Goal: Task Accomplishment & Management: Use online tool/utility

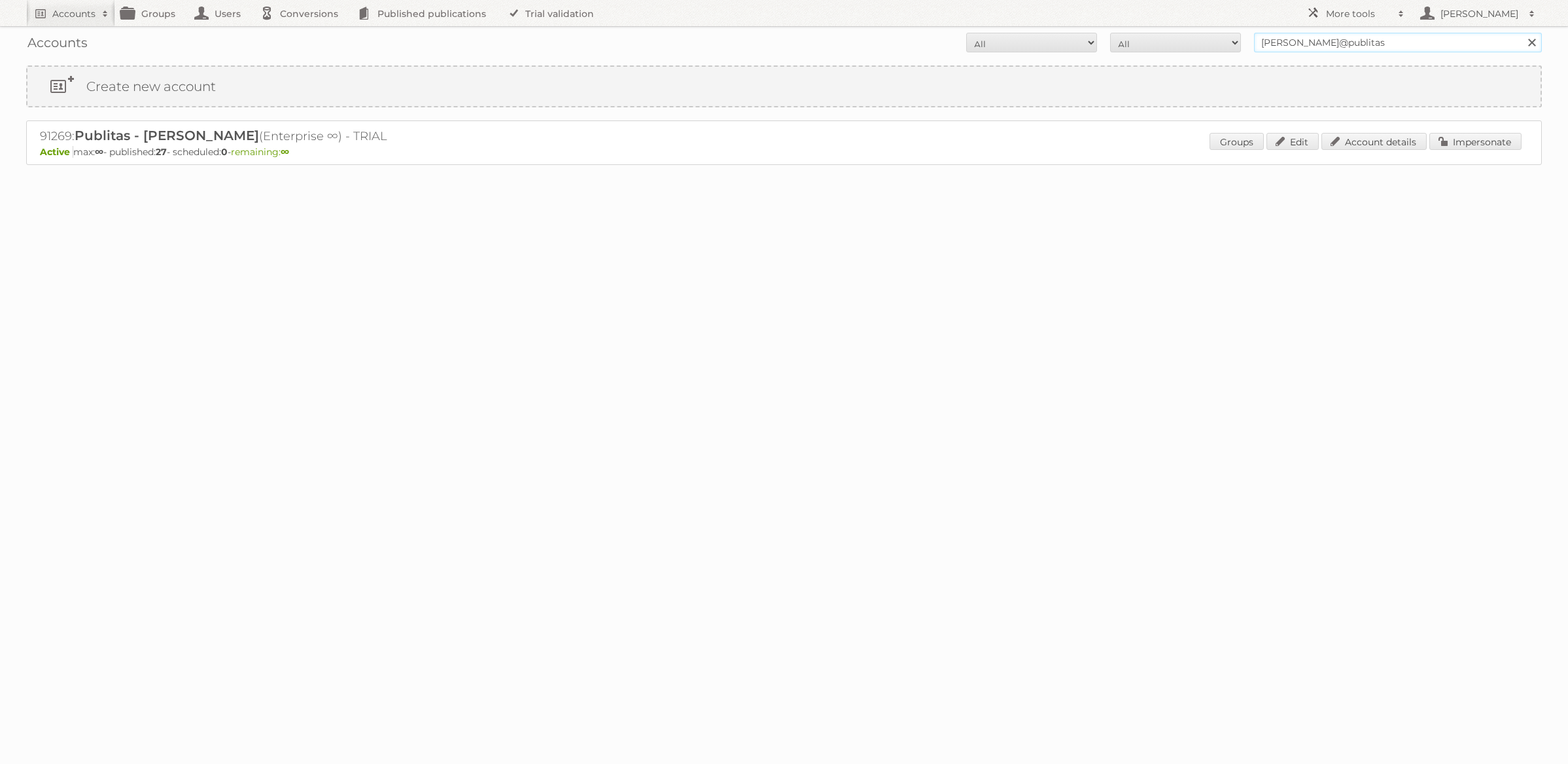
click at [1304, 47] on input "[PERSON_NAME]@publitas" at bounding box center [1399, 42] width 288 height 19
type input "HEMA"
click at [1522, 33] on input "Search" at bounding box center [1531, 42] width 19 height 19
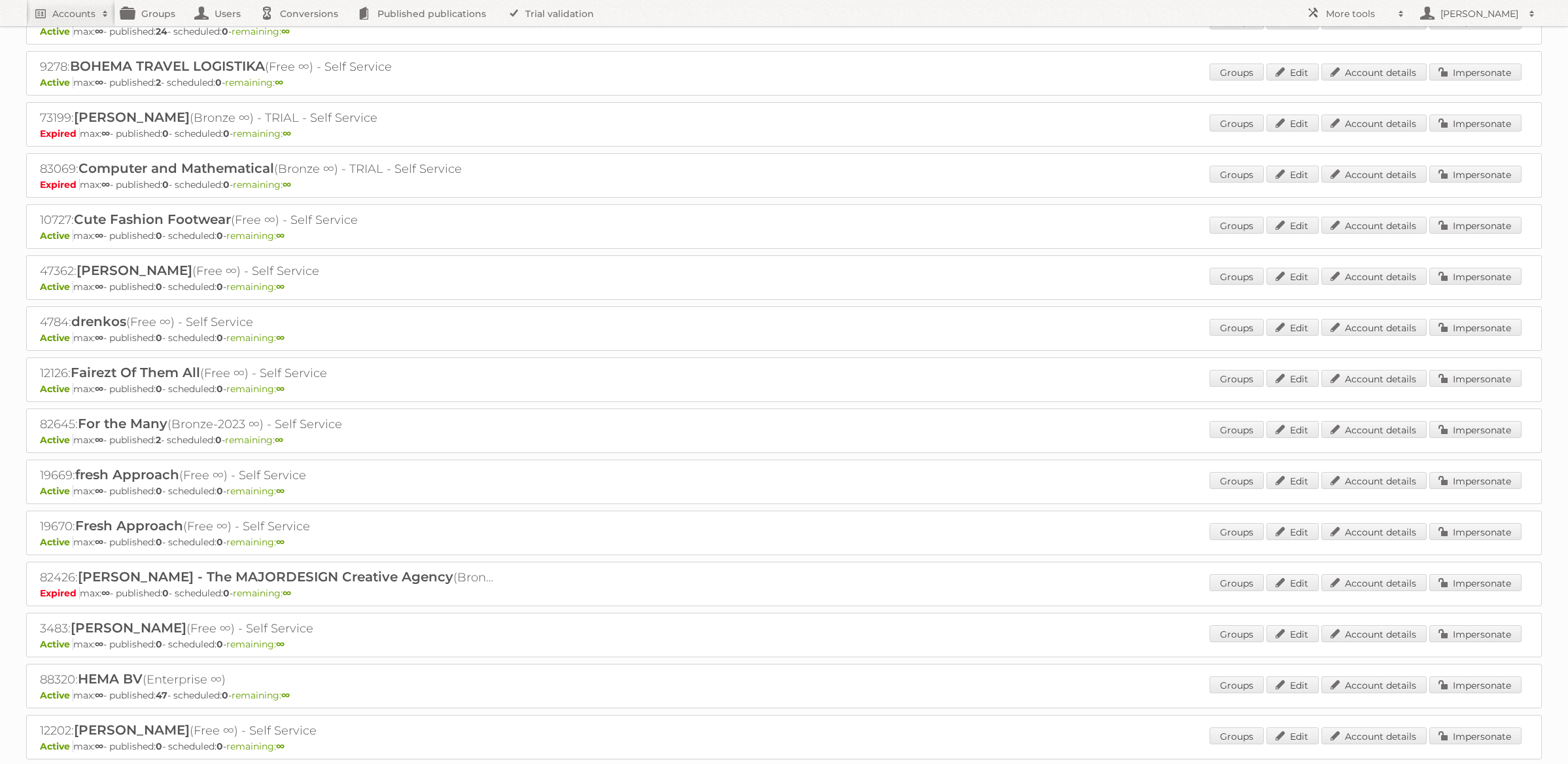
scroll to position [645, 0]
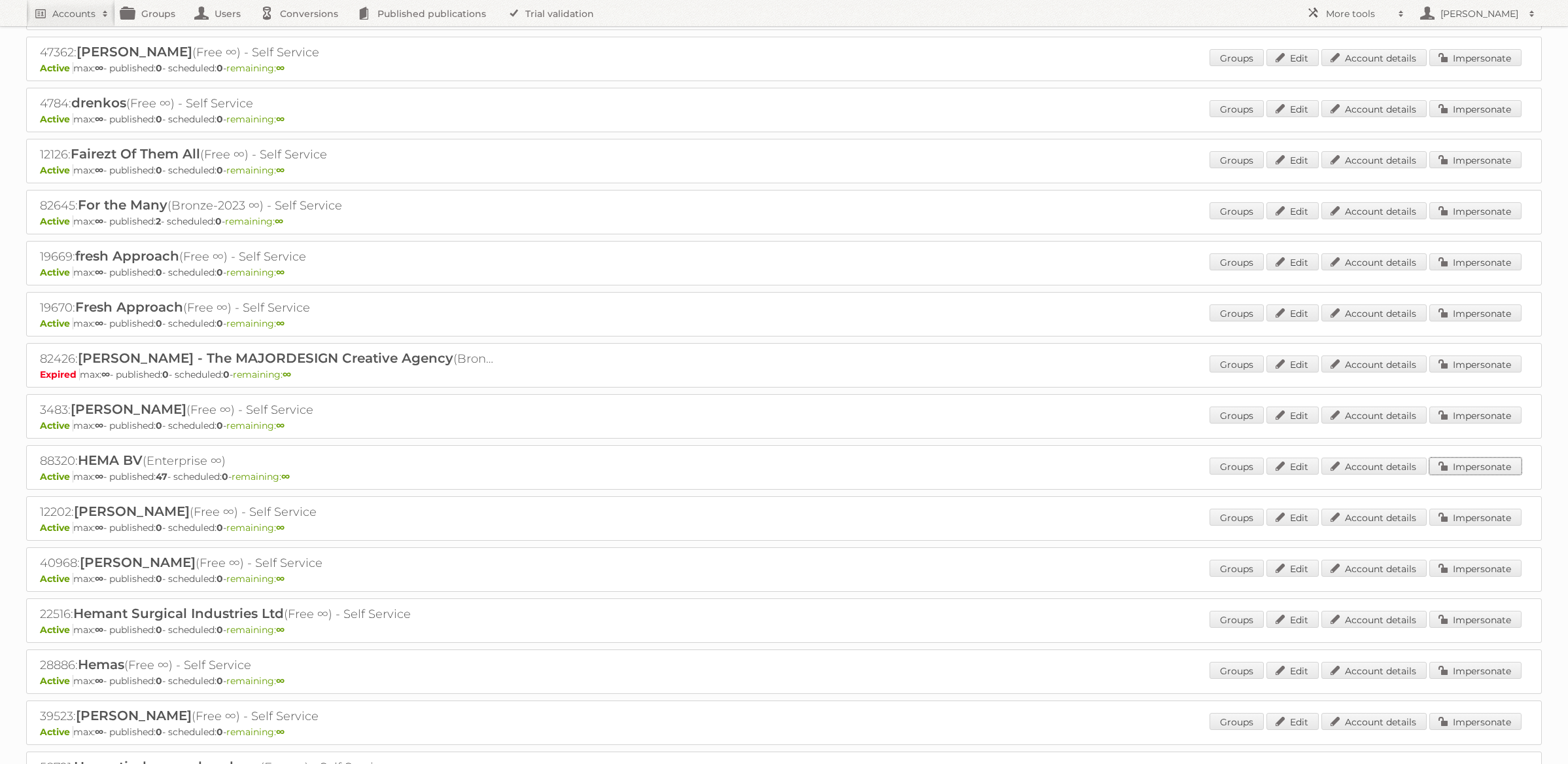
drag, startPoint x: 1451, startPoint y: 461, endPoint x: 1257, endPoint y: 417, distance: 198.9
click at [1451, 461] on link "Impersonate" at bounding box center [1475, 466] width 92 height 17
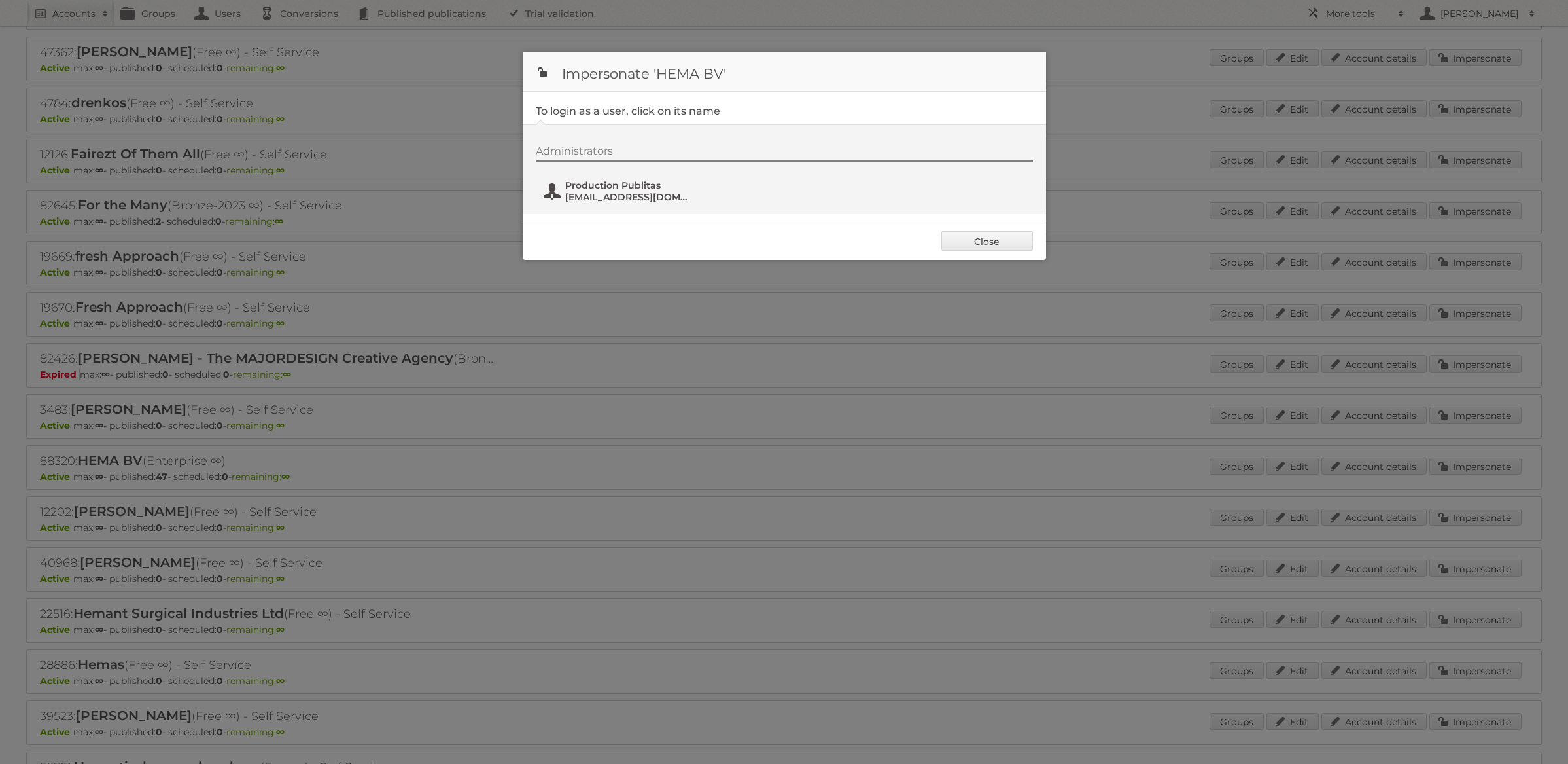
click at [604, 191] on span "fs+hema@publitas.com" at bounding box center [629, 197] width 127 height 12
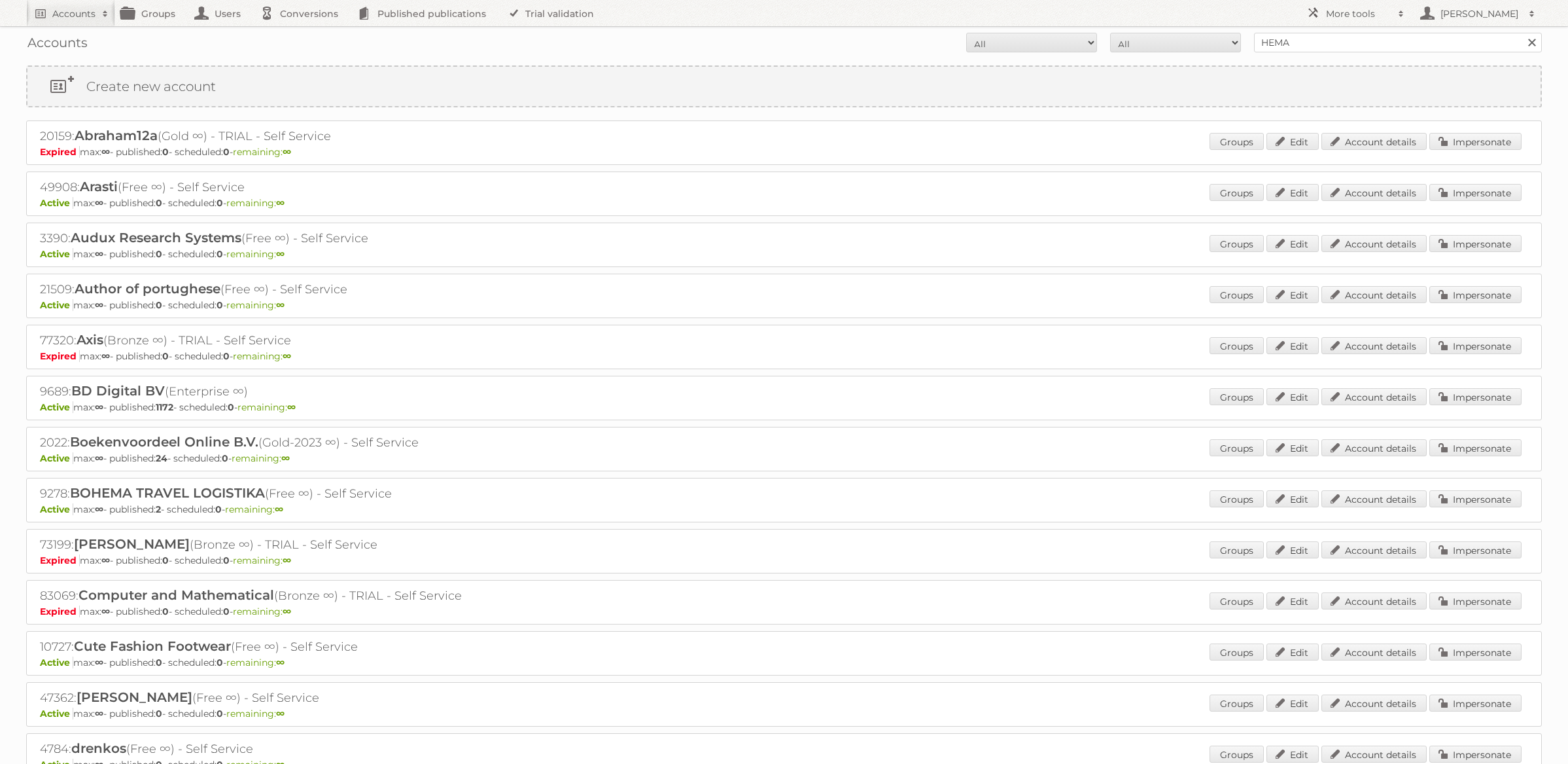
click at [1280, 40] on input "HEMA" at bounding box center [1399, 42] width 288 height 19
type input "[PERSON_NAME]"
click at [1522, 33] on input "Search" at bounding box center [1531, 42] width 19 height 19
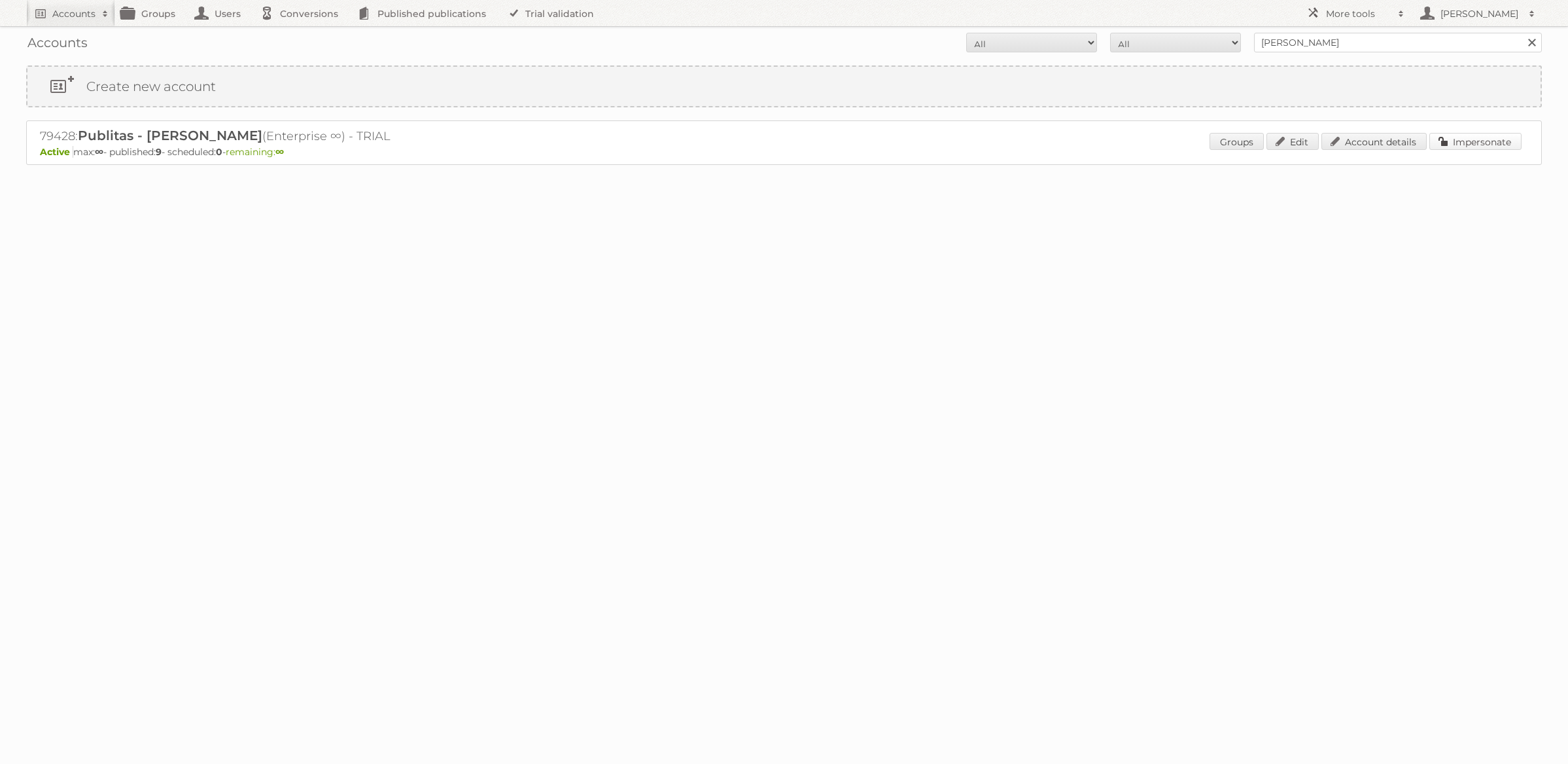
drag, startPoint x: 1465, startPoint y: 137, endPoint x: 1402, endPoint y: 123, distance: 64.5
click at [1464, 137] on link "Impersonate" at bounding box center [1475, 142] width 92 height 17
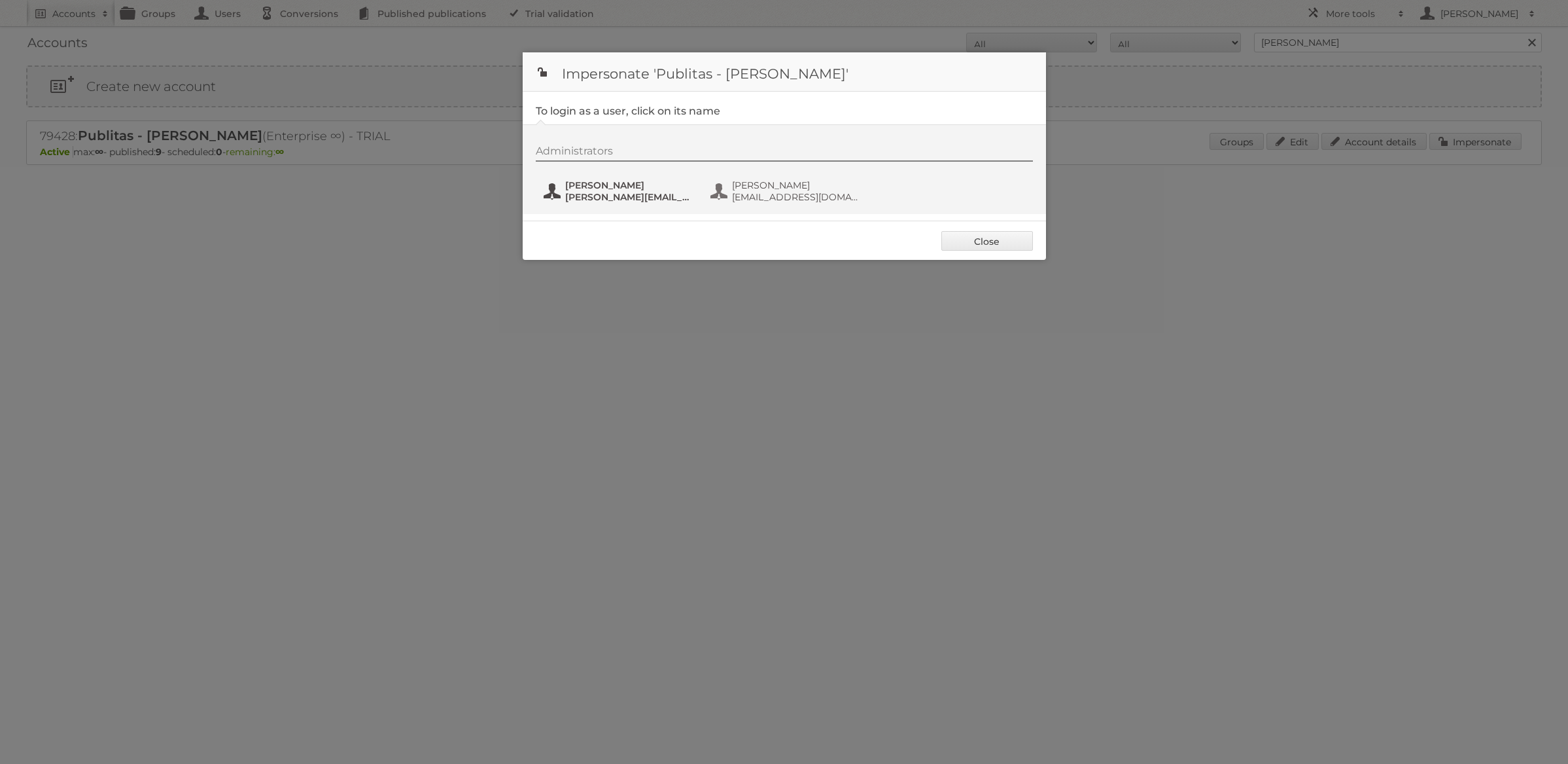
click at [659, 186] on span "[PERSON_NAME]" at bounding box center [629, 186] width 127 height 12
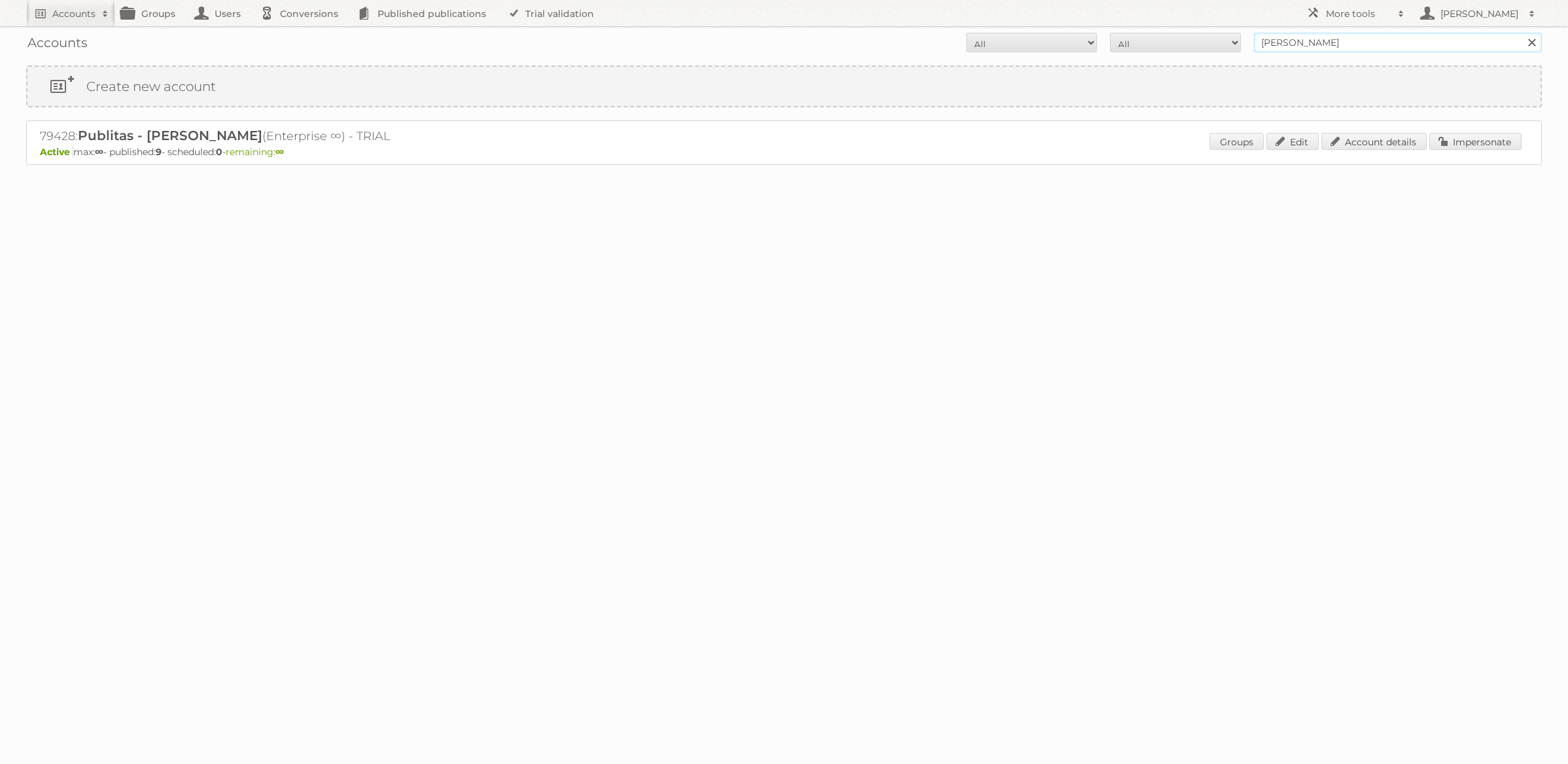
click at [1330, 45] on input "danielius@publitas" at bounding box center [1399, 42] width 288 height 19
type input "essentra comp"
click at [1522, 33] on input "Search" at bounding box center [1531, 42] width 19 height 19
click at [1460, 147] on link "Impersonate" at bounding box center [1475, 142] width 92 height 17
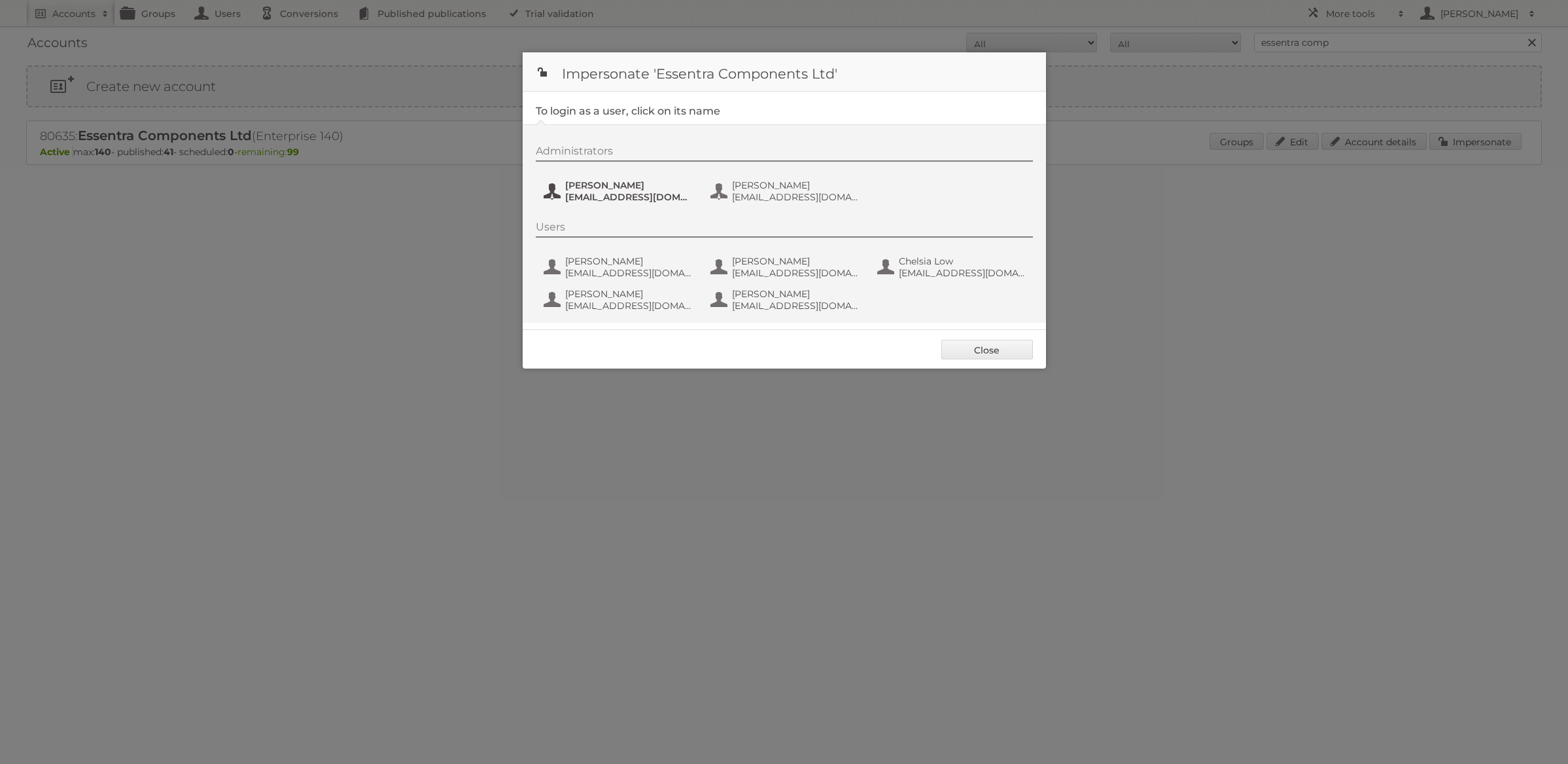
click at [620, 191] on span "ChristophMuehlenbeck@essentra.com" at bounding box center [629, 197] width 127 height 12
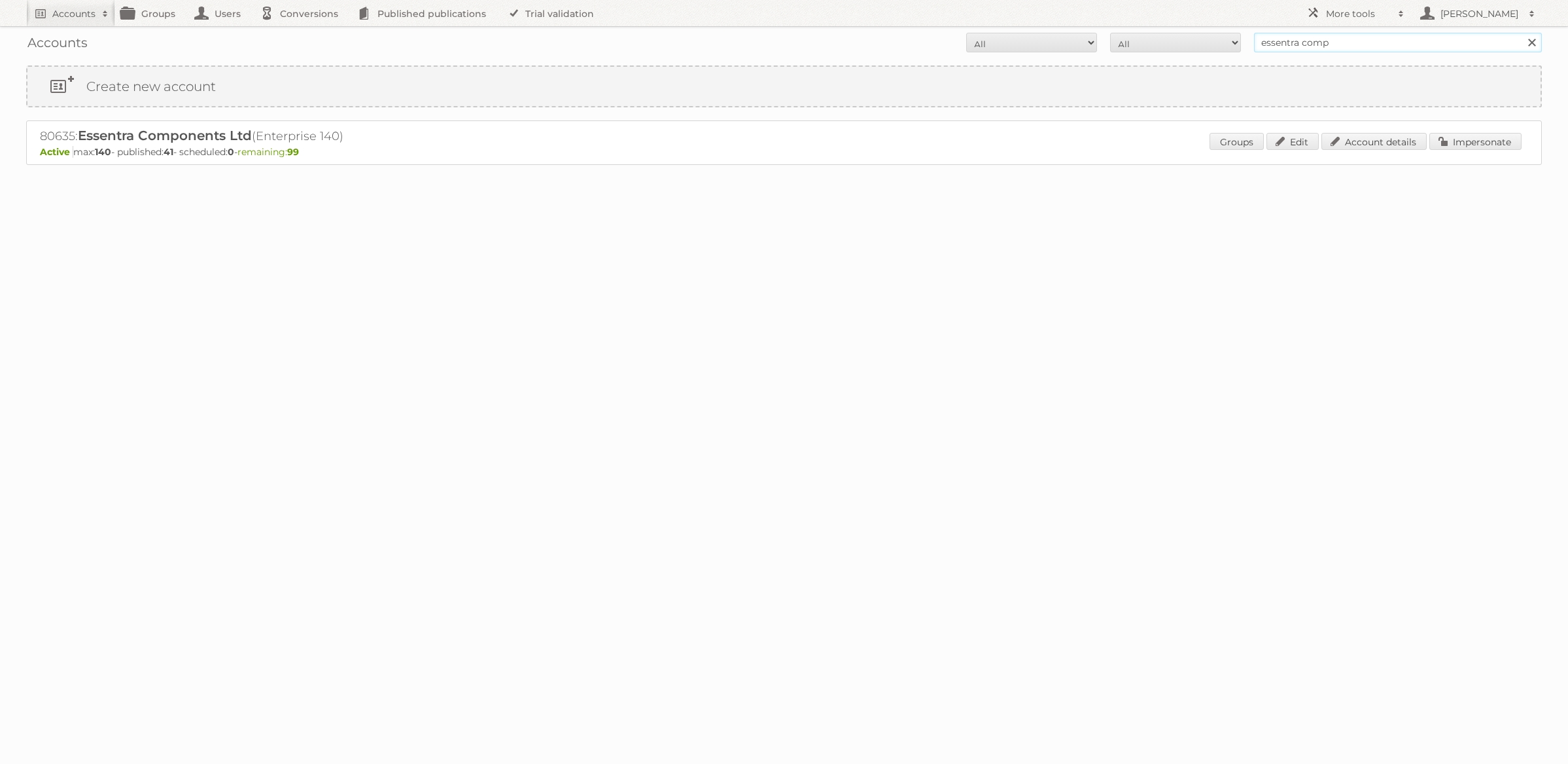
click at [1340, 46] on input "essentra comp" at bounding box center [1399, 42] width 288 height 19
type input "danielius@publitas"
click at [1522, 33] on input "Search" at bounding box center [1531, 42] width 19 height 19
click at [1451, 133] on link "Impersonate" at bounding box center [1475, 142] width 92 height 17
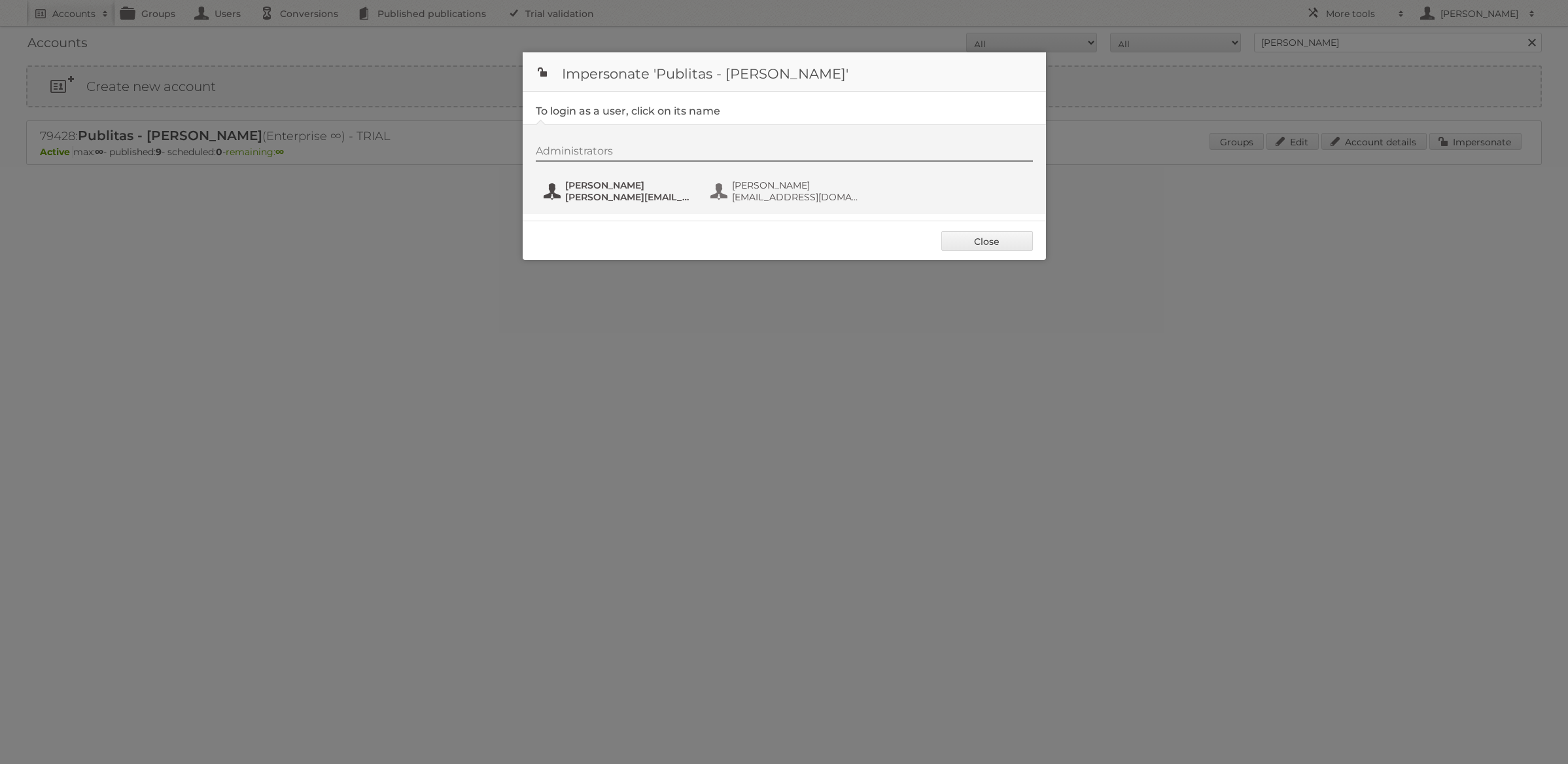
click at [663, 182] on span "[PERSON_NAME]" at bounding box center [629, 186] width 127 height 12
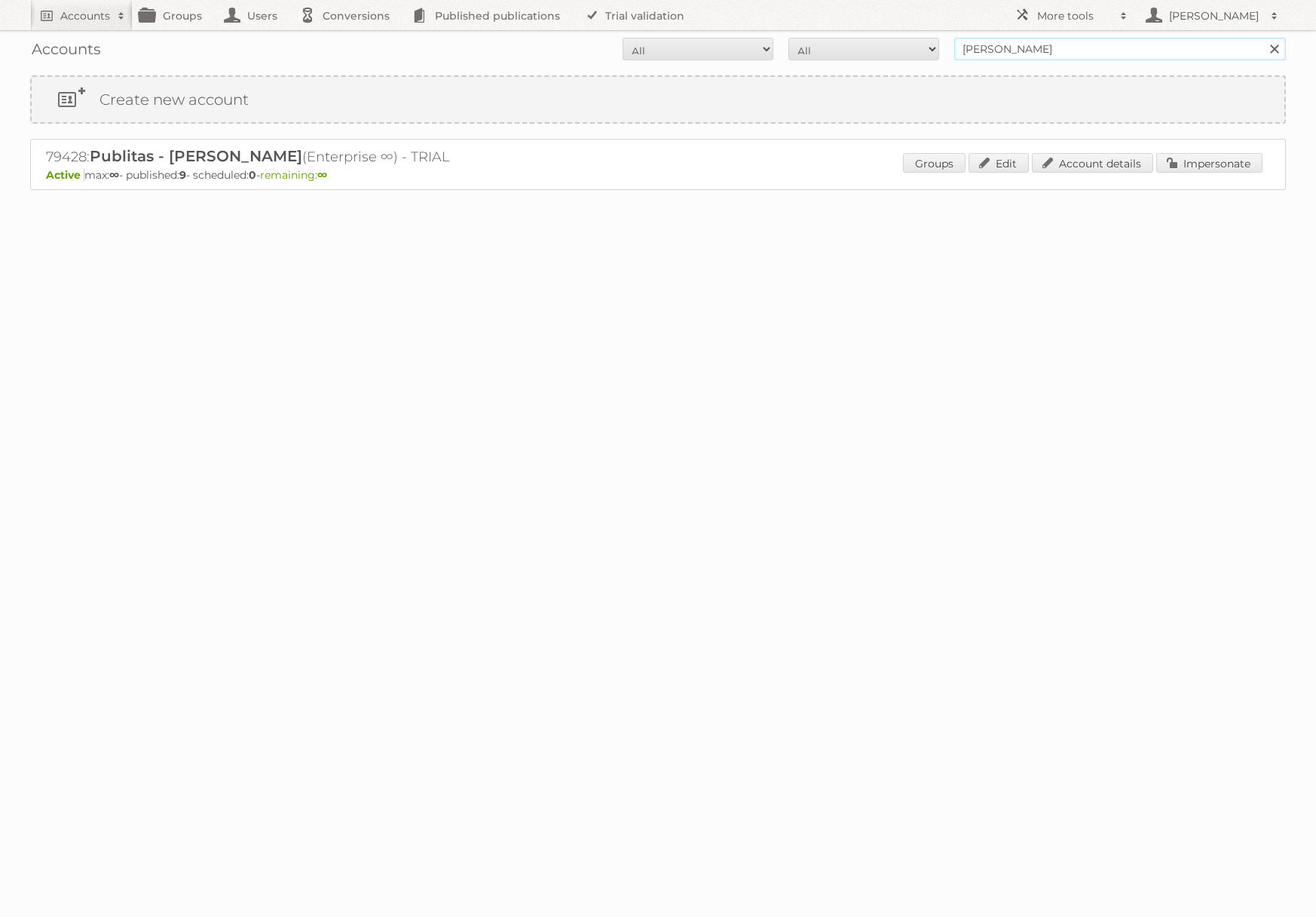
click at [1081, 50] on input "[PERSON_NAME]" at bounding box center [1121, 49] width 332 height 22
type input "Action Service & Distributie B.V."
click at [1263, 38] on input "Search" at bounding box center [1273, 49] width 22 height 22
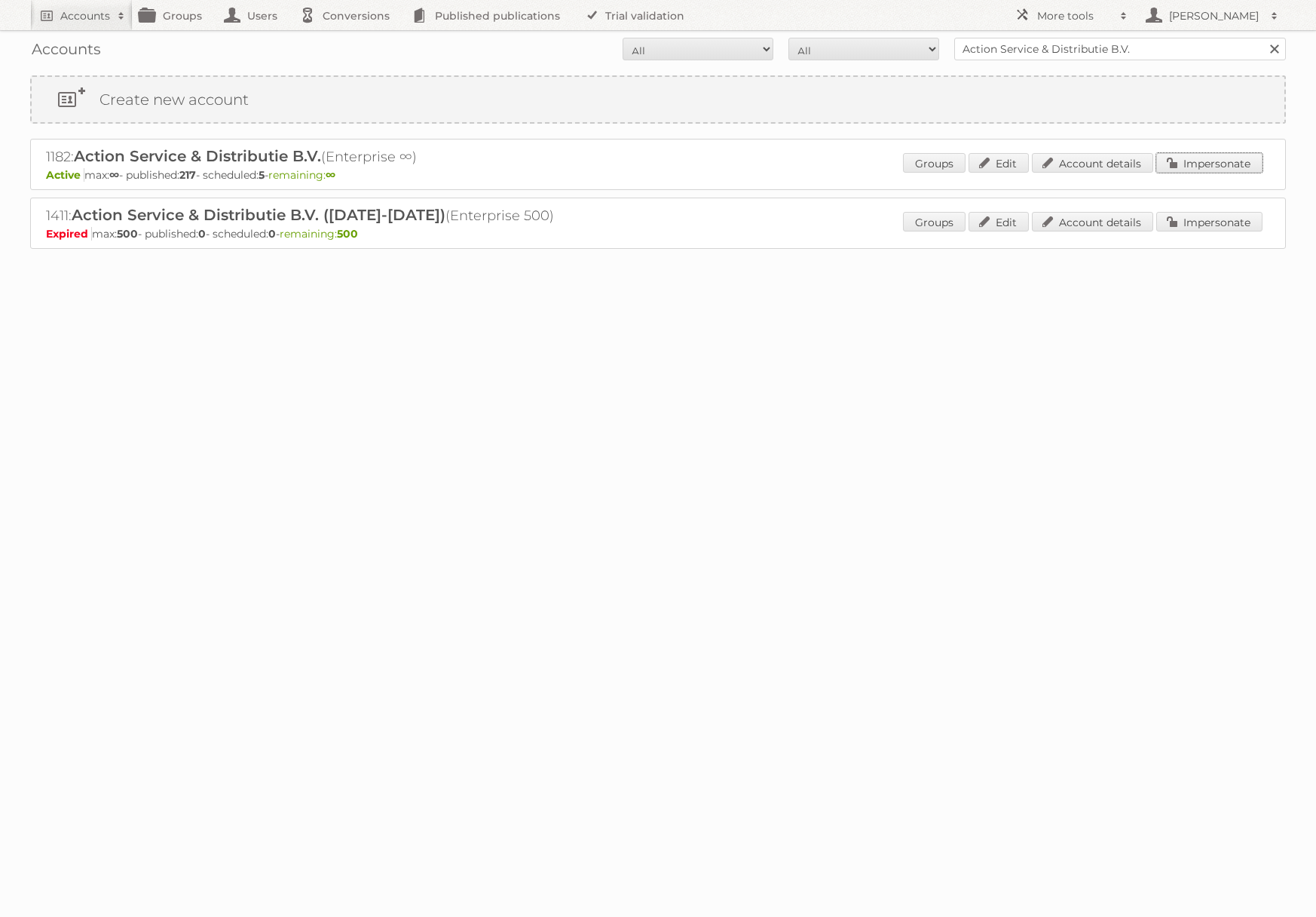
click at [1207, 161] on link "Impersonate" at bounding box center [1209, 163] width 106 height 19
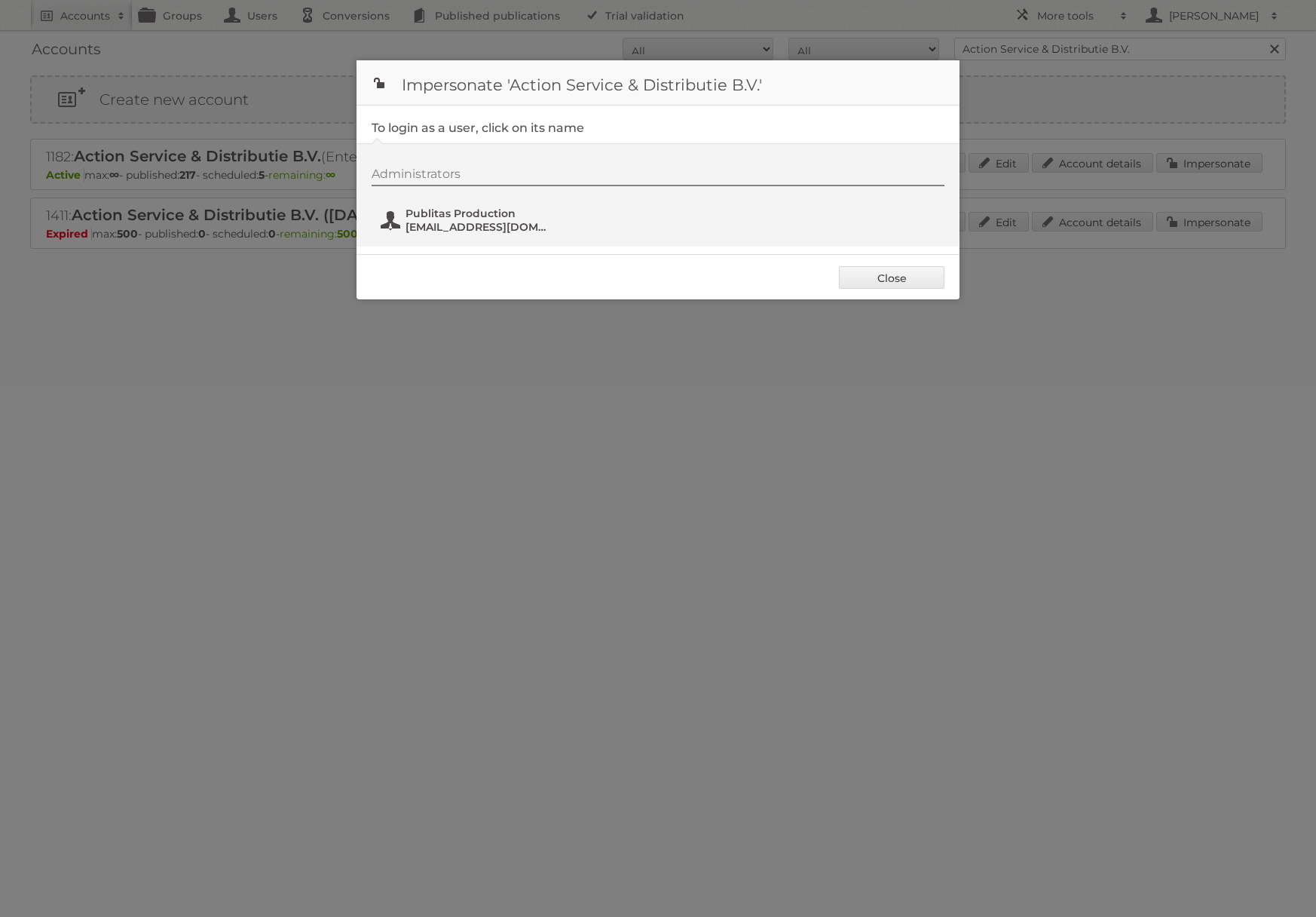
click at [470, 218] on span "Publitas Production" at bounding box center [479, 214] width 147 height 14
